Goal: Transaction & Acquisition: Purchase product/service

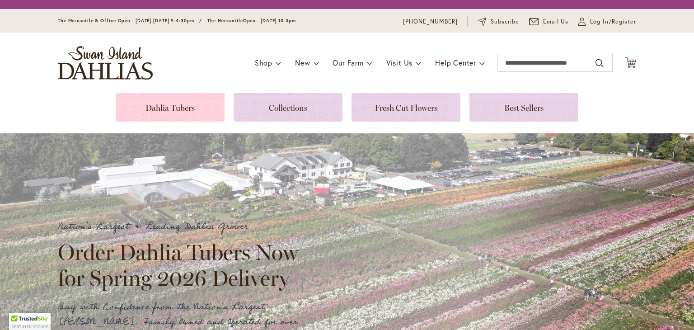
click at [177, 112] on link at bounding box center [170, 107] width 109 height 28
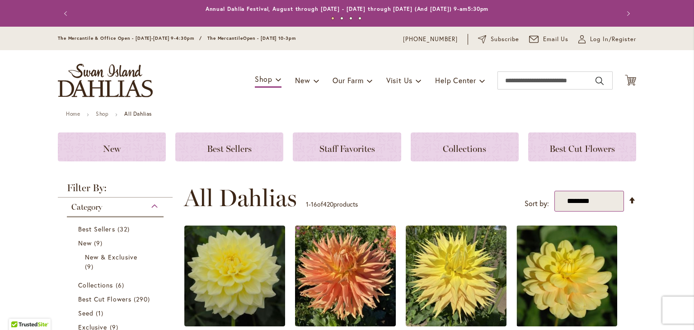
click at [587, 201] on select "**********" at bounding box center [589, 201] width 70 height 21
click at [457, 201] on div "**********" at bounding box center [410, 197] width 452 height 27
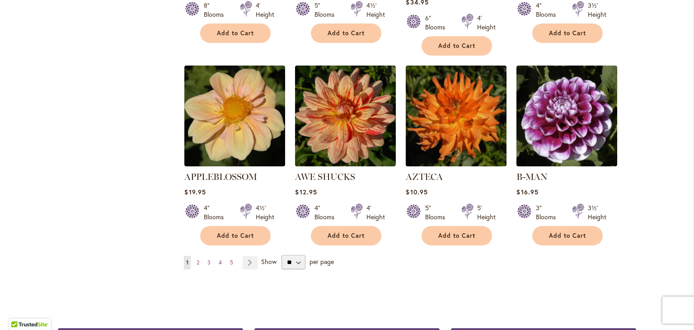
scroll to position [768, 0]
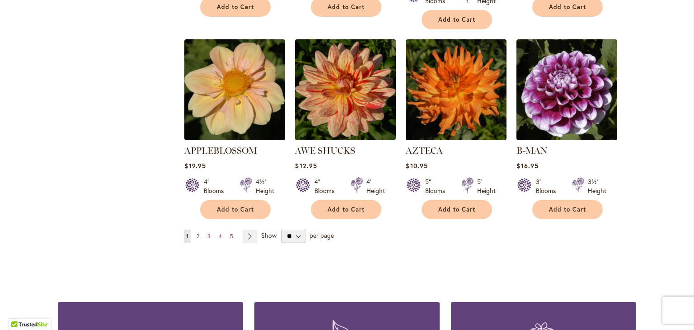
click at [196, 233] on span "2" at bounding box center [197, 236] width 3 height 7
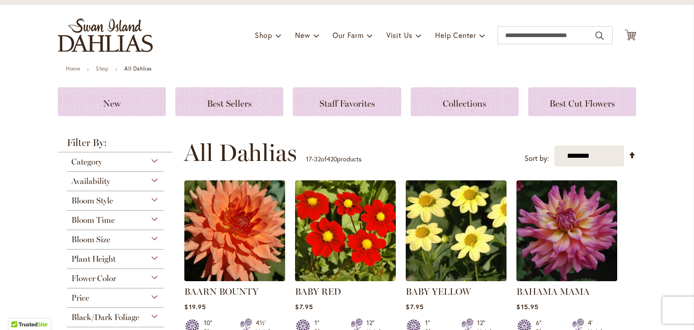
scroll to position [90, 0]
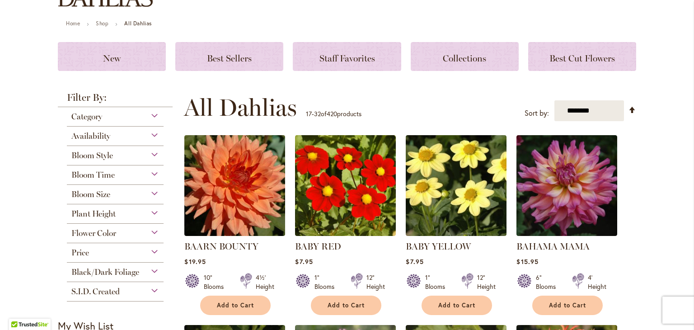
click at [147, 228] on div "Flower Color" at bounding box center [115, 231] width 97 height 14
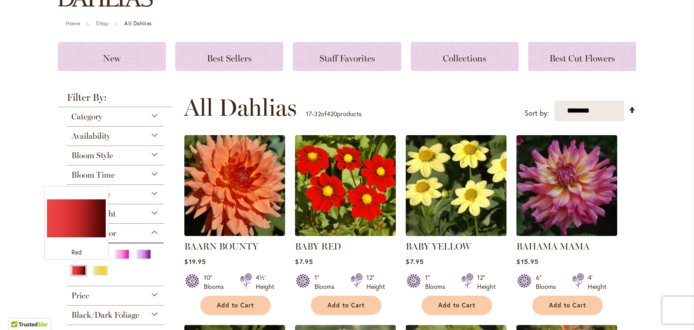
click at [72, 269] on div "Red" at bounding box center [78, 270] width 14 height 9
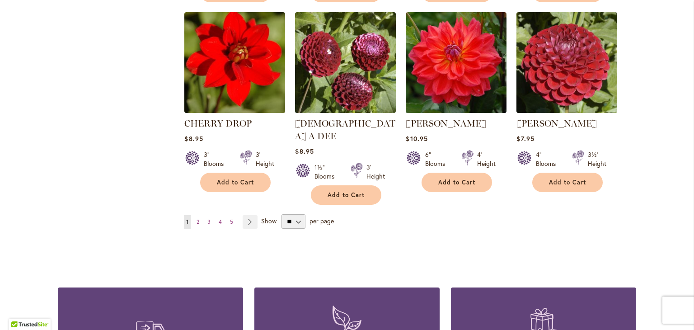
scroll to position [768, 0]
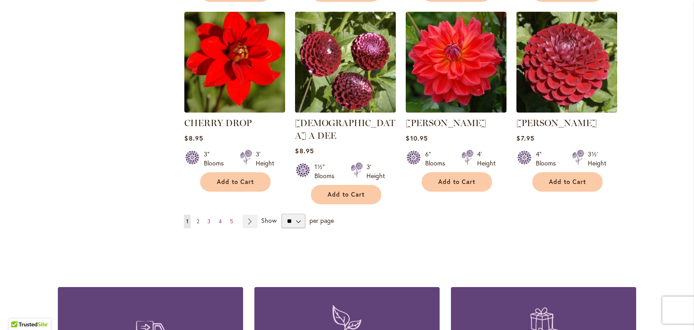
click at [196, 218] on span "2" at bounding box center [197, 221] width 3 height 7
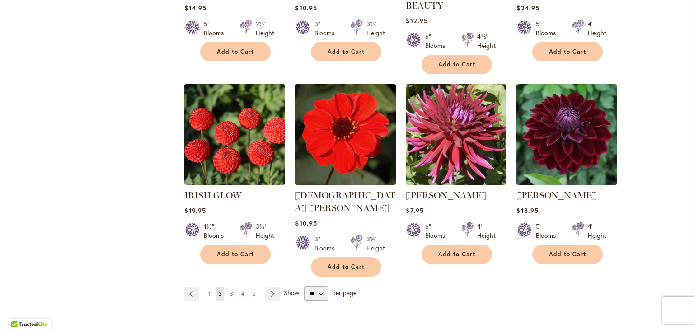
scroll to position [768, 0]
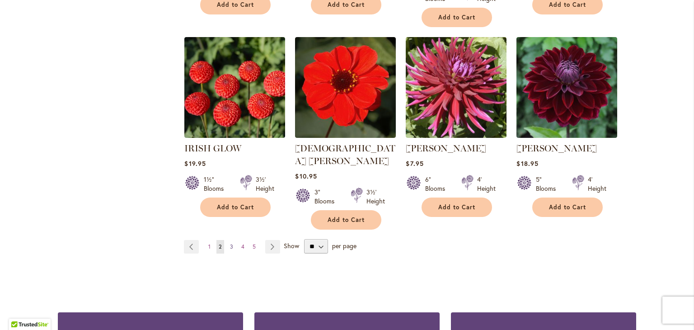
click at [230, 243] on span "3" at bounding box center [231, 246] width 3 height 7
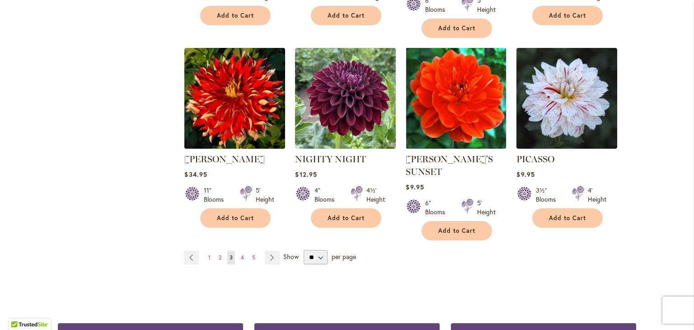
scroll to position [813, 0]
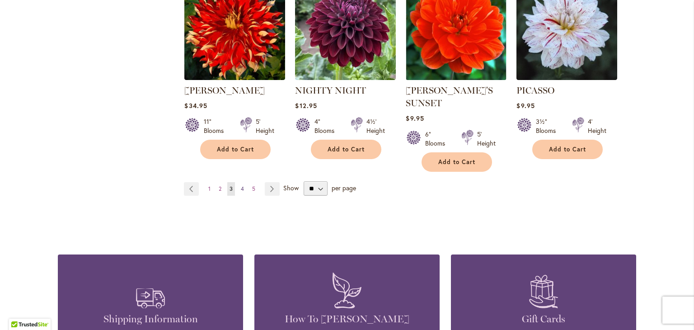
click at [241, 182] on link "Page 4" at bounding box center [242, 189] width 8 height 14
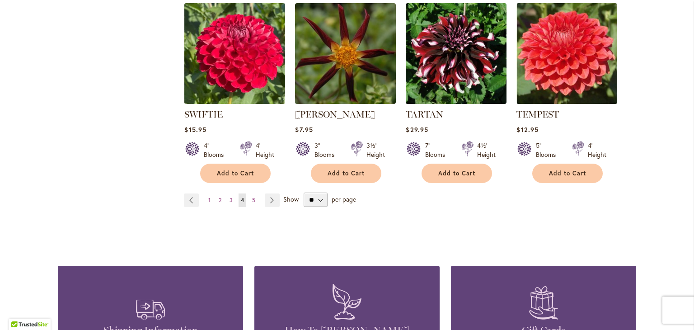
scroll to position [813, 0]
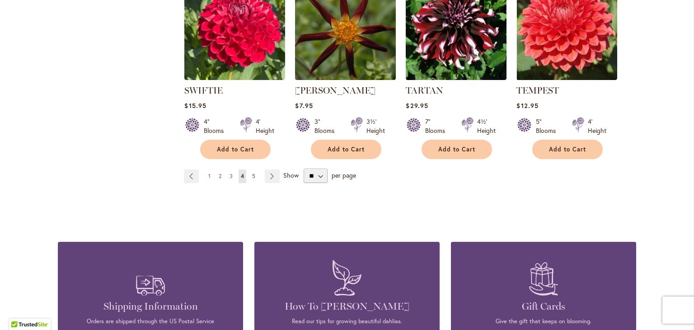
click at [252, 169] on link "Page 5" at bounding box center [254, 176] width 8 height 14
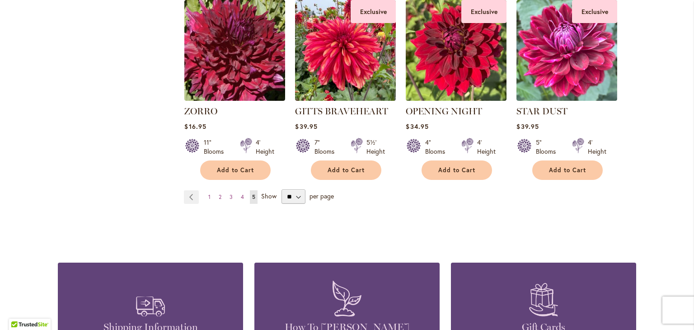
scroll to position [587, 0]
